Goal: Task Accomplishment & Management: Manage account settings

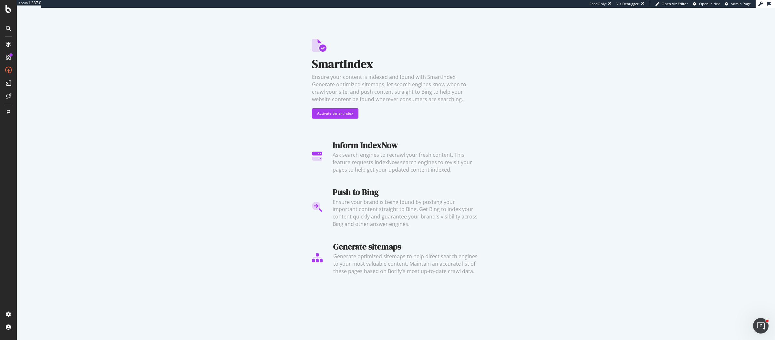
click at [188, 83] on div "SmartIndex Ensure your content is indexed and found with SmartIndex. Generate o…" at bounding box center [396, 145] width 758 height 275
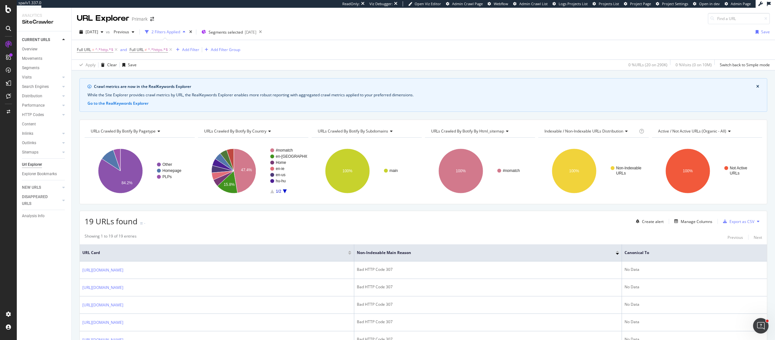
scroll to position [161, 0]
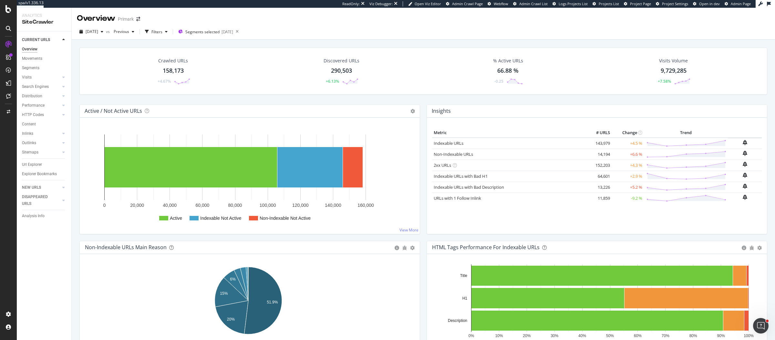
scroll to position [603, 0]
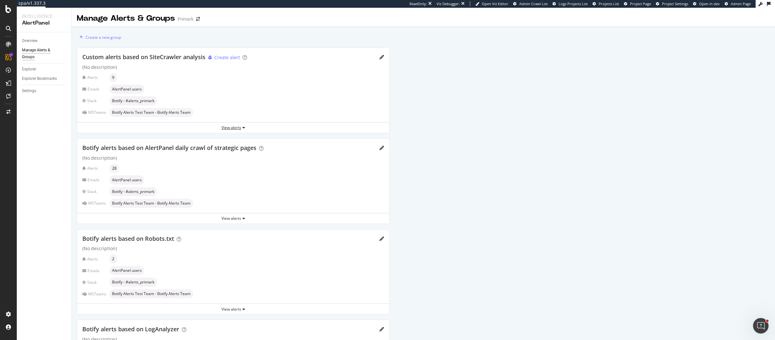
click at [239, 127] on div "View alerts" at bounding box center [233, 127] width 312 height 5
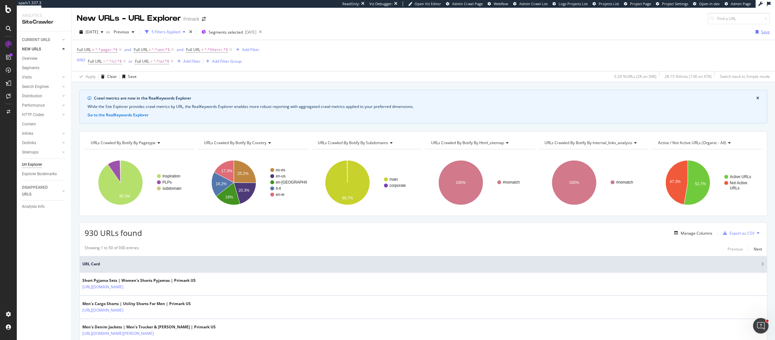
click at [756, 30] on icon "button" at bounding box center [757, 32] width 3 height 4
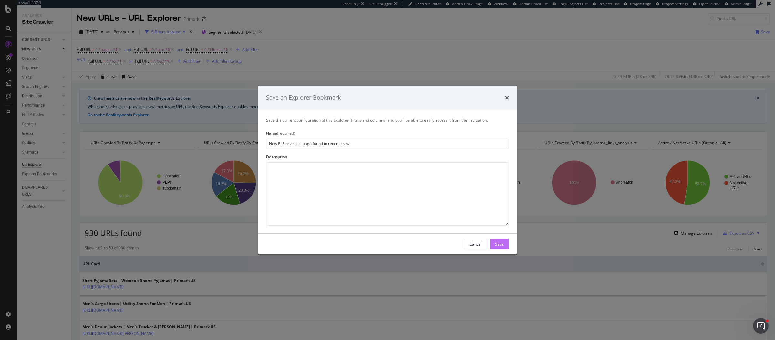
type input "New PLP or article page found in recent crawl"
click at [499, 245] on div "Save" at bounding box center [499, 243] width 9 height 5
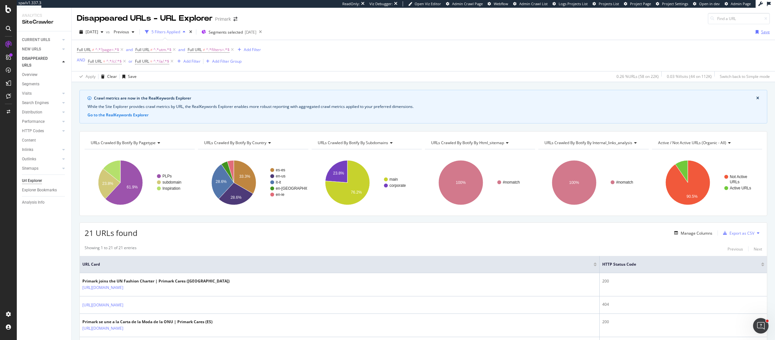
click at [761, 29] on div "Save" at bounding box center [765, 31] width 9 height 5
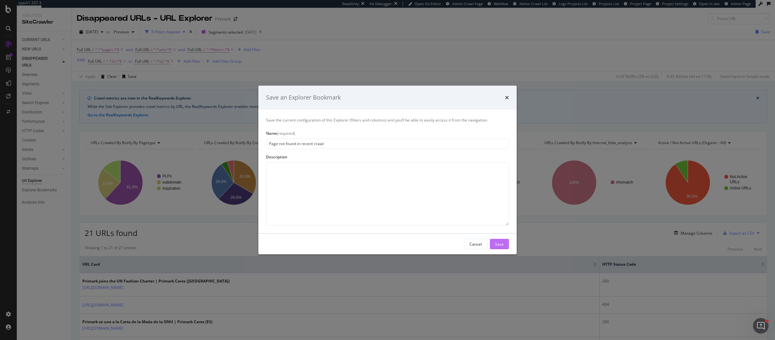
type input "Page not found in recent crawl"
click at [491, 243] on button "Save" at bounding box center [499, 244] width 19 height 10
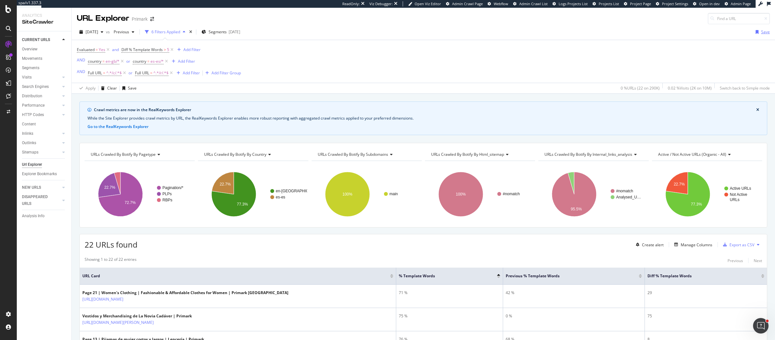
click at [756, 32] on icon "button" at bounding box center [757, 32] width 3 height 4
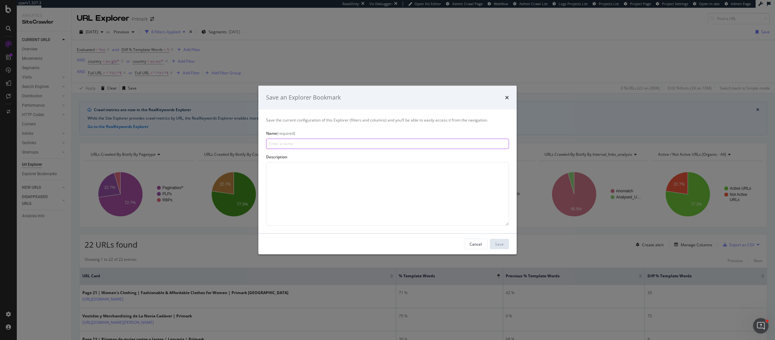
paste input "Content % Change"
type input "Content % Change"
click at [505, 242] on button "Save" at bounding box center [499, 244] width 19 height 10
